Goal: Task Accomplishment & Management: Manage account settings

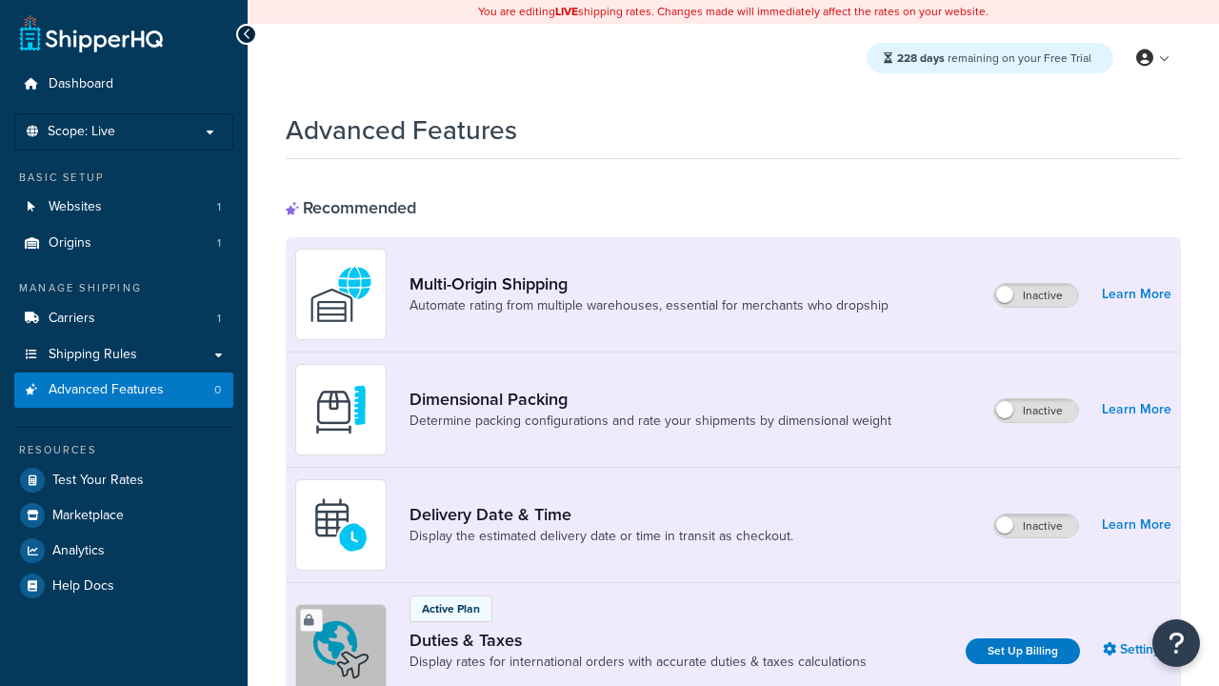
scroll to position [286, 0]
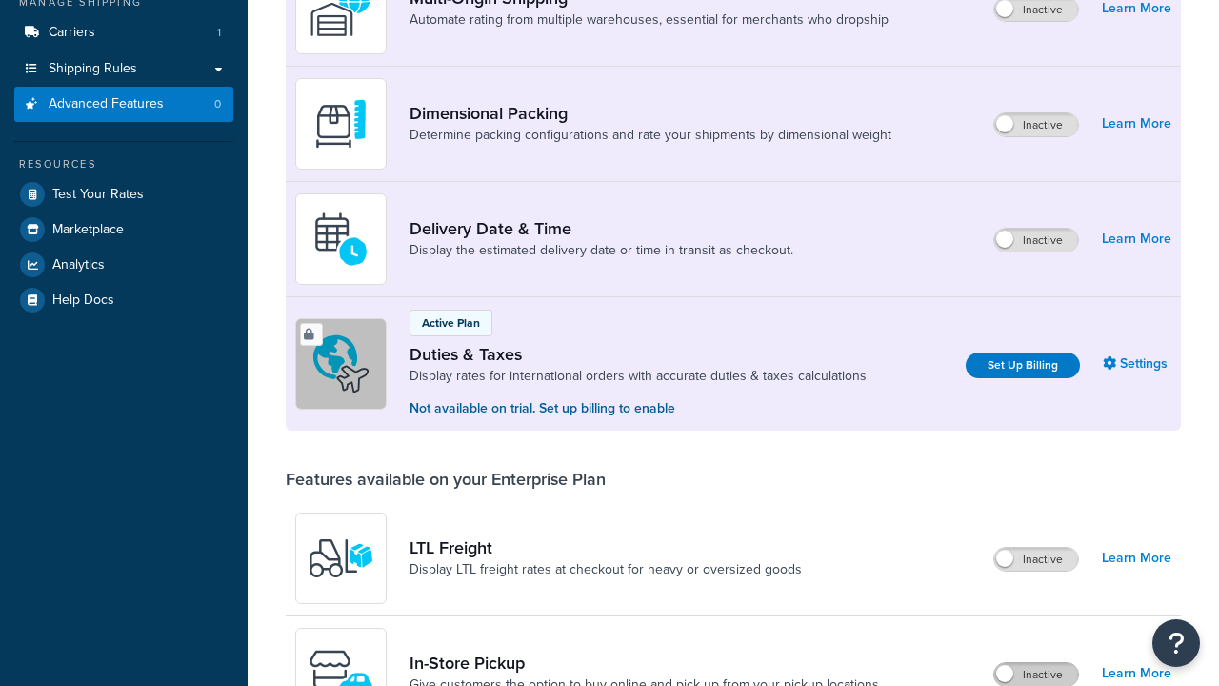
click at [1036, 663] on label "Inactive" at bounding box center [1037, 674] width 84 height 23
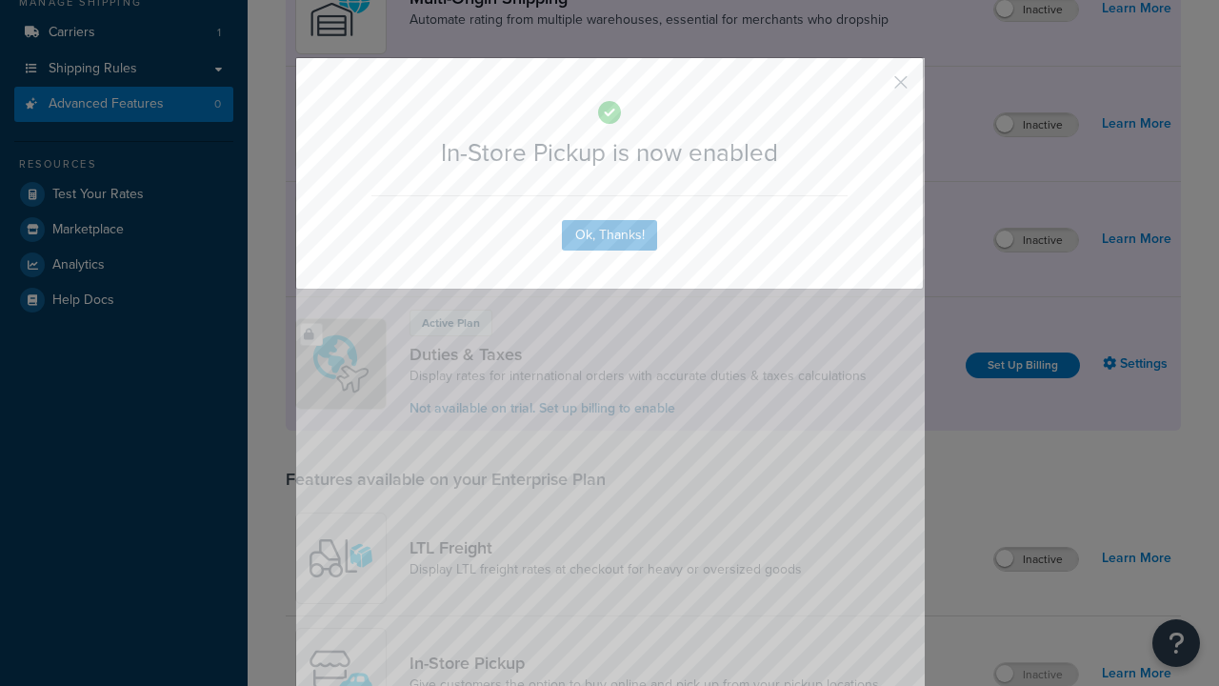
scroll to position [0, 0]
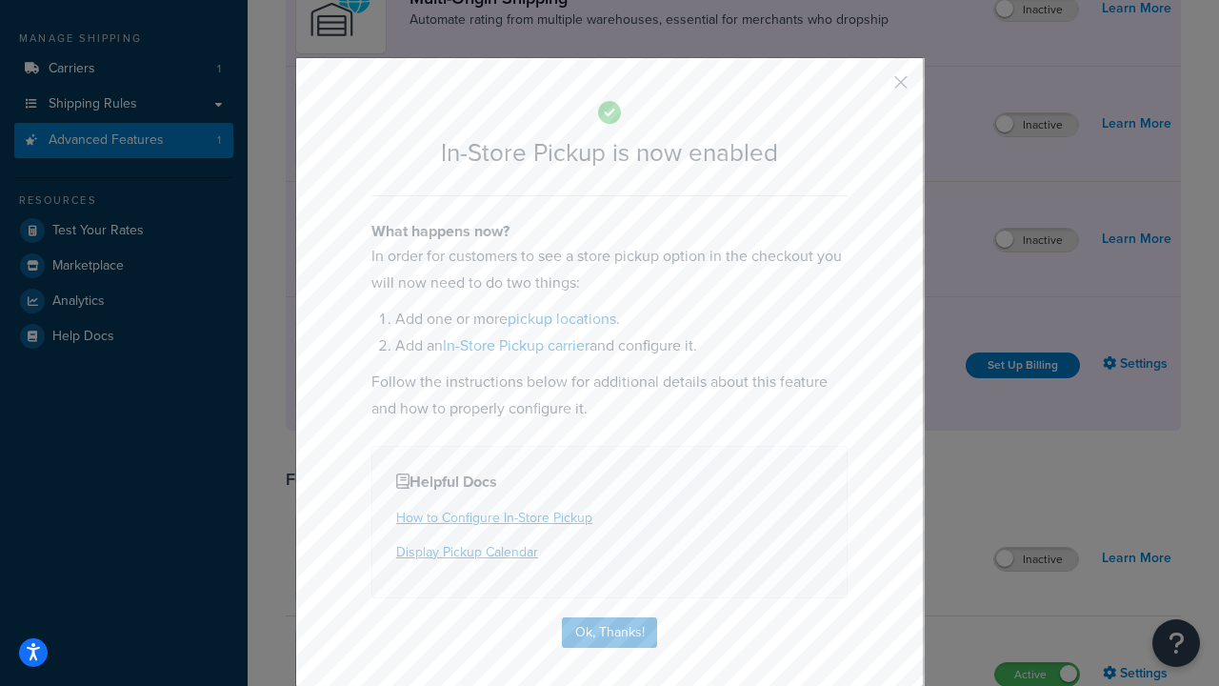
click at [873, 89] on button "button" at bounding box center [873, 89] width 5 height 5
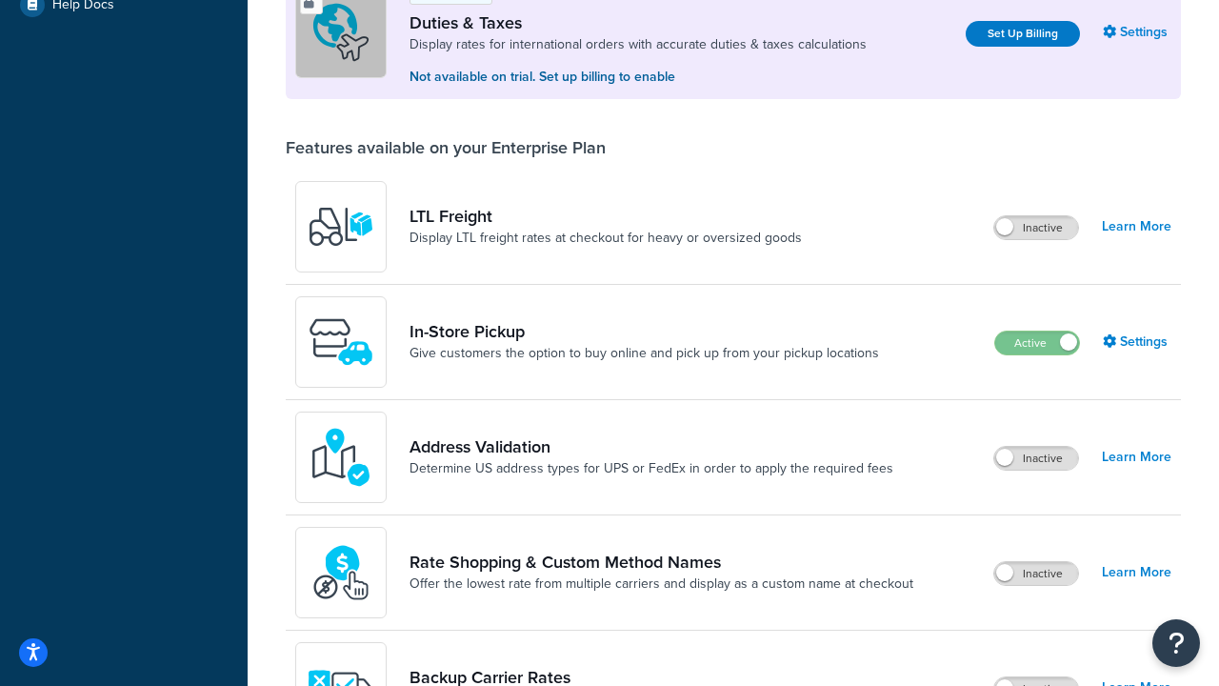
scroll to position [581, 0]
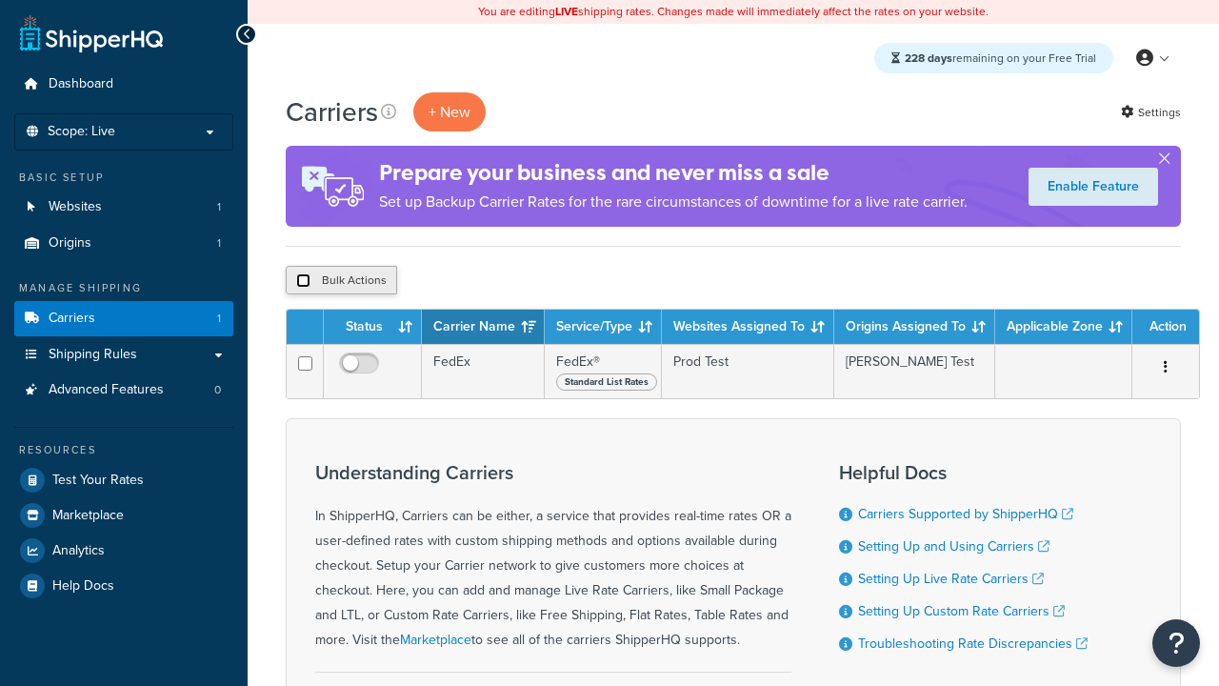
click at [303, 281] on input "checkbox" at bounding box center [303, 280] width 14 height 14
checkbox input "true"
click at [0, 0] on button "Delete" at bounding box center [0, 0] width 0 height 0
